Goal: Information Seeking & Learning: Understand process/instructions

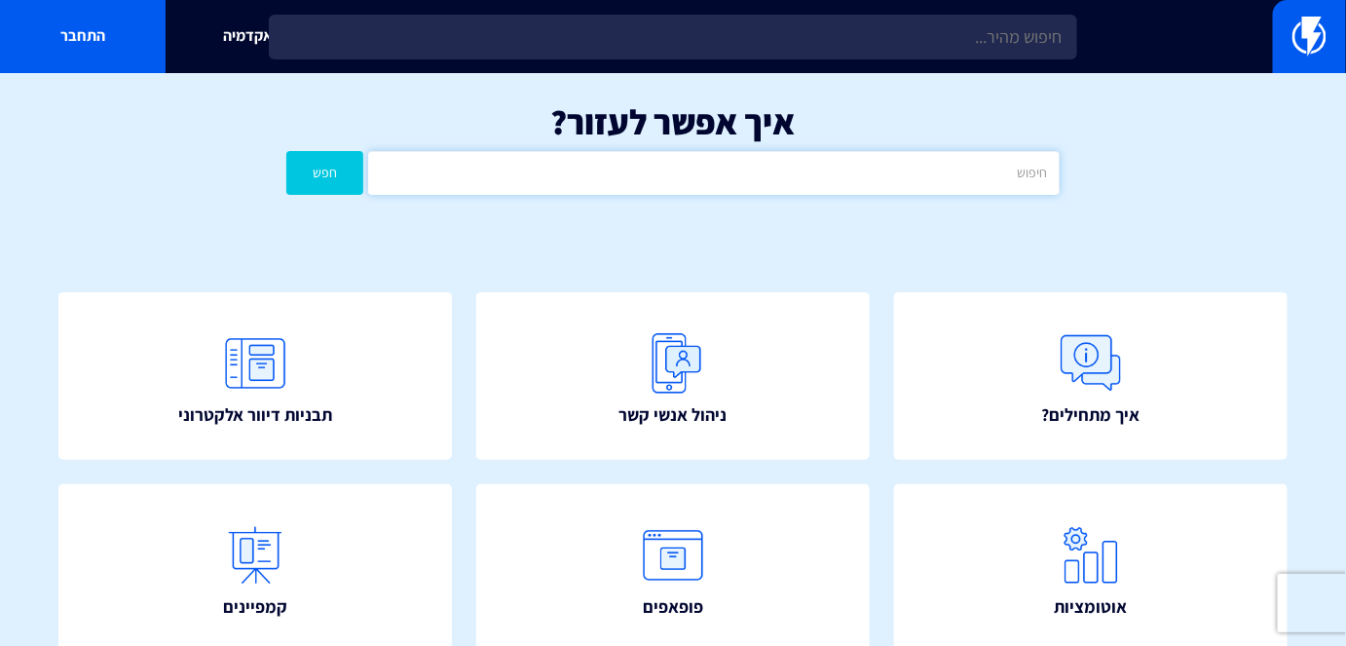
click at [699, 176] on input "text" at bounding box center [713, 173] width 691 height 44
type input "עגלה"
click at [286, 151] on button "חפש" at bounding box center [324, 173] width 77 height 44
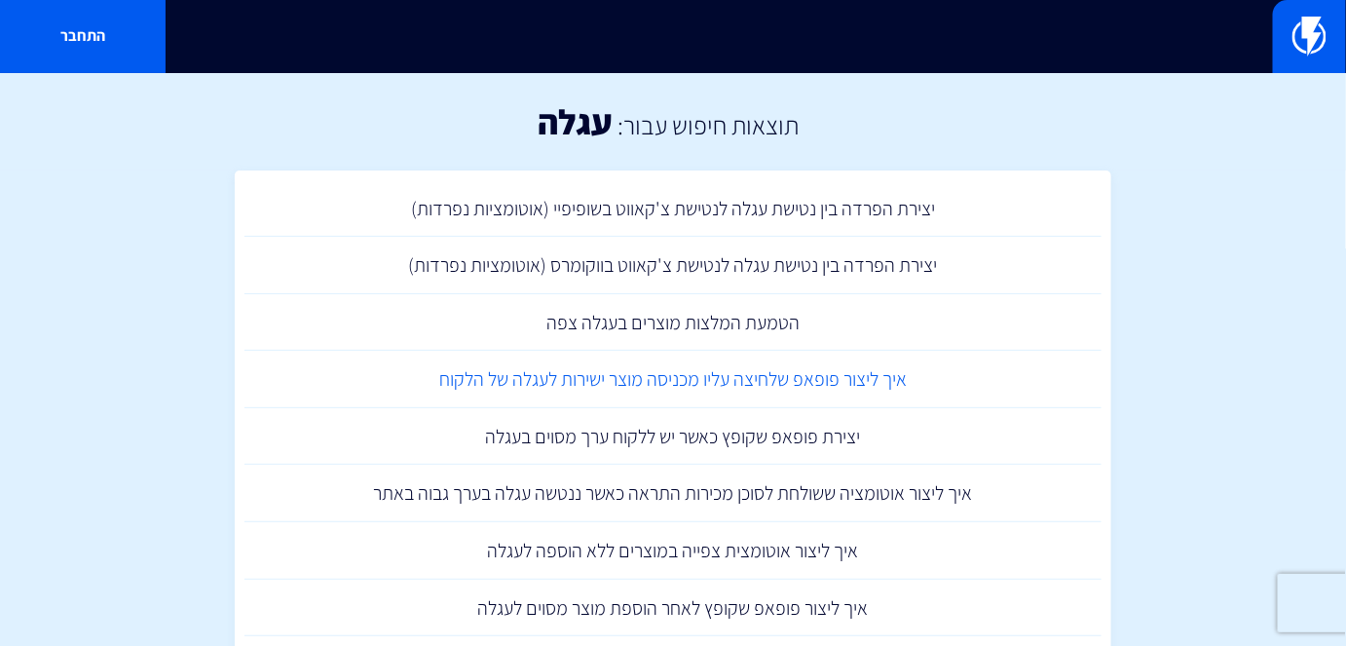
click at [761, 377] on link "איך ליצור פופאפ שלחיצה עליו מכניסה מוצר ישירות לעגלה של הלקוח" at bounding box center [672, 379] width 857 height 57
